Goal: Task Accomplishment & Management: Complete application form

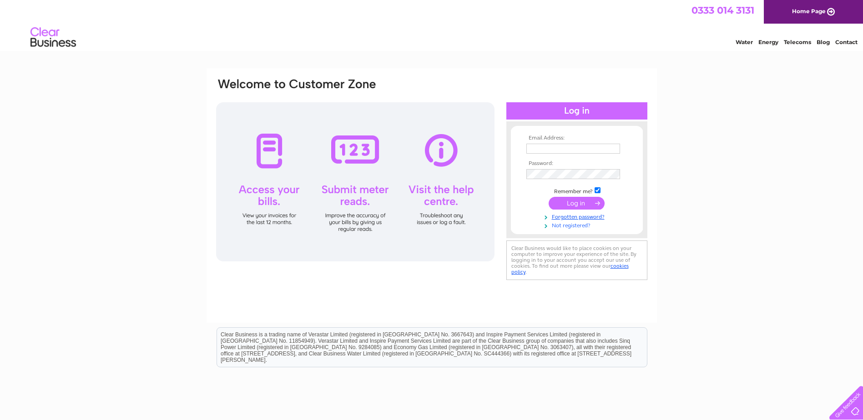
click at [576, 228] on link "Not registered?" at bounding box center [577, 225] width 103 height 9
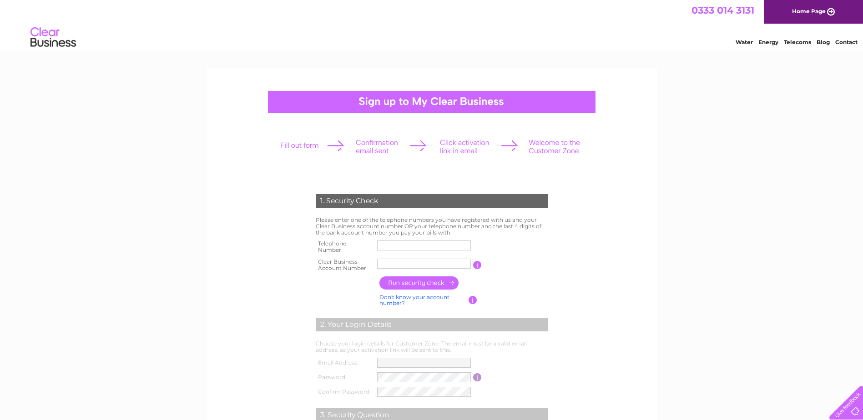
click at [400, 298] on link "Don't know your account number?" at bounding box center [414, 300] width 70 height 13
click at [400, 298] on link "Don't know your bank account number?" at bounding box center [421, 300] width 85 height 13
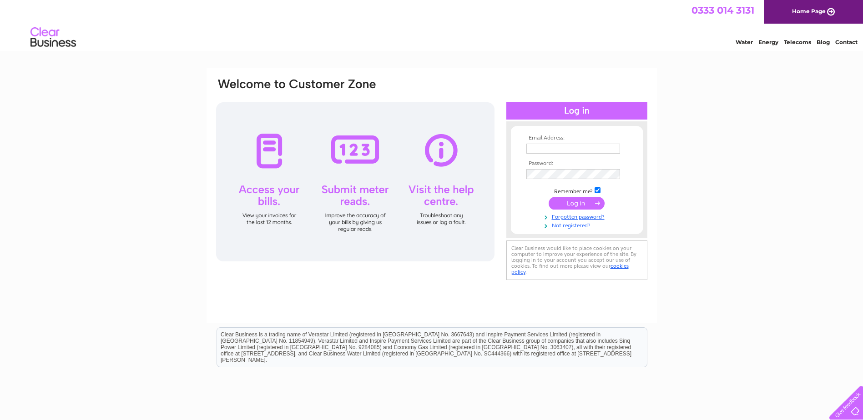
click at [565, 224] on link "Not registered?" at bounding box center [577, 225] width 103 height 9
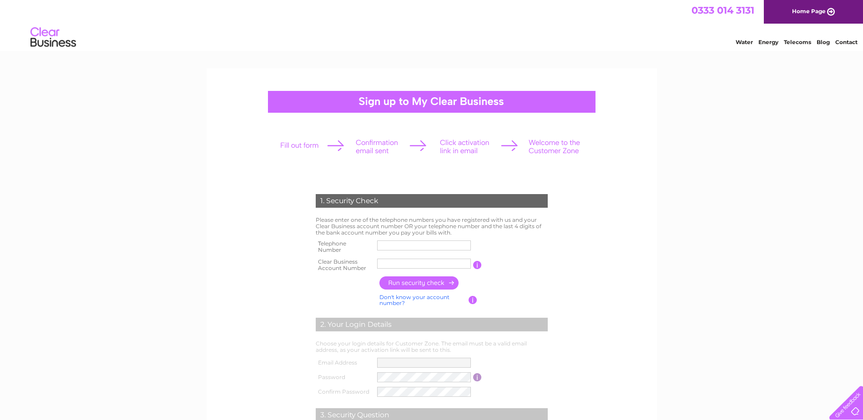
click at [453, 243] on input "text" at bounding box center [424, 246] width 94 height 10
type input "01724852900"
click at [425, 266] on input "text" at bounding box center [424, 263] width 95 height 11
type input "1318710"
click at [416, 283] on input "button" at bounding box center [419, 283] width 80 height 13
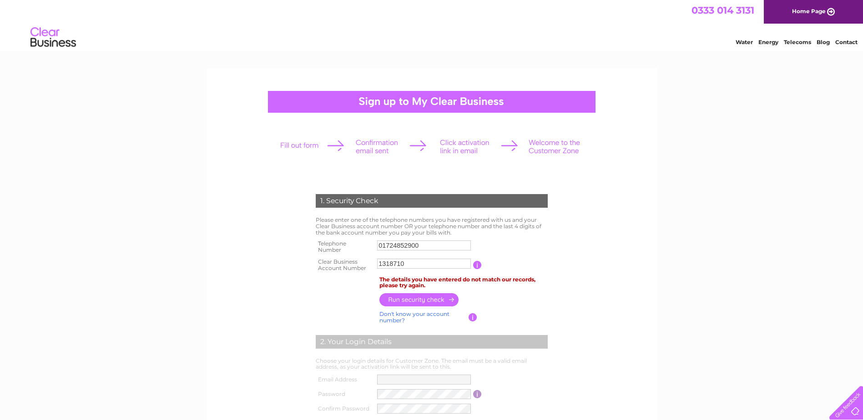
click at [813, 15] on link "Home Page" at bounding box center [813, 12] width 99 height 24
